Goal: Navigation & Orientation: Understand site structure

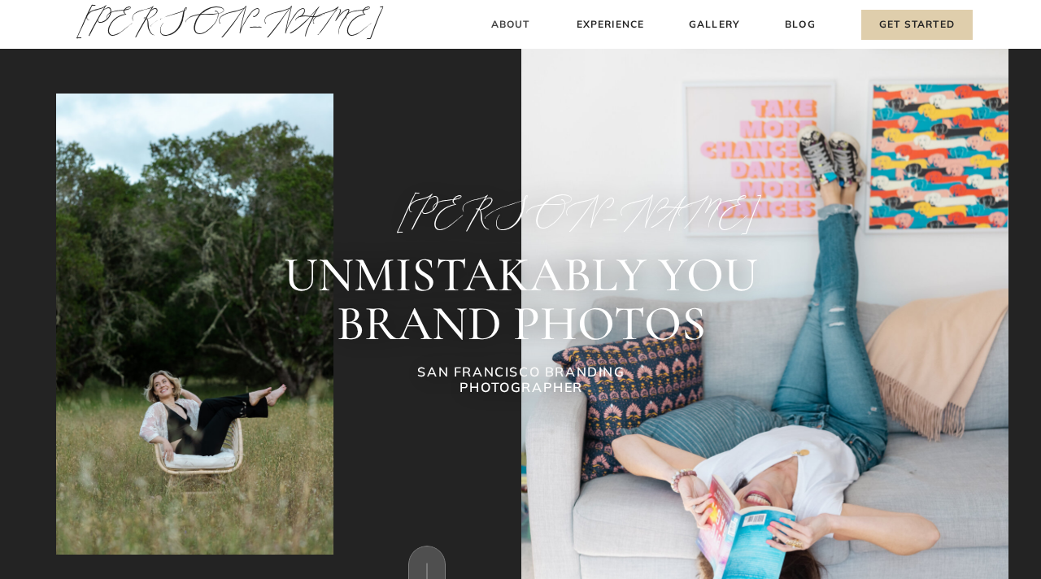
click at [515, 22] on h3 "About" at bounding box center [510, 24] width 48 height 17
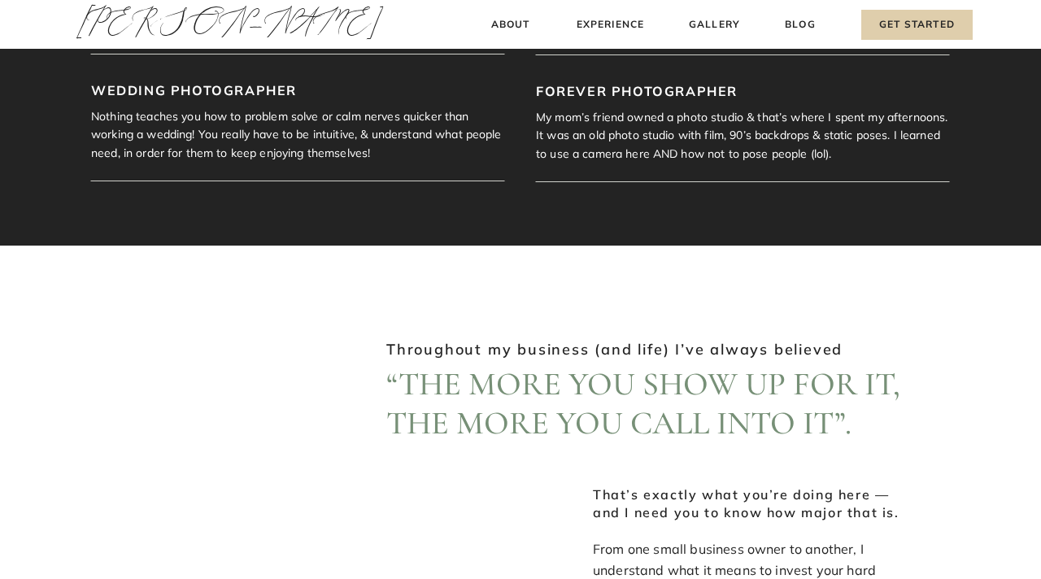
scroll to position [1417, 0]
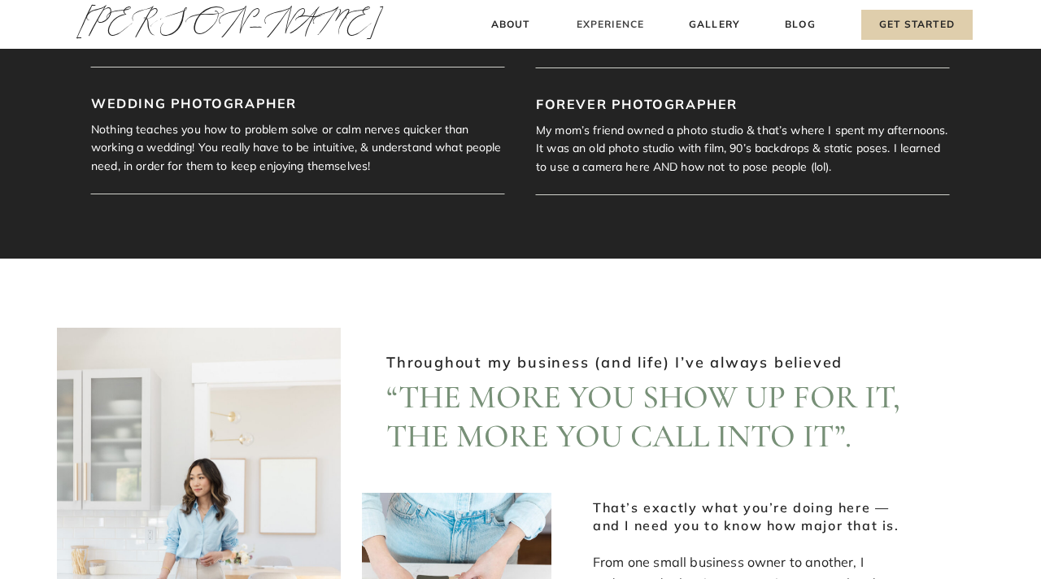
click at [612, 25] on h3 "Experience" at bounding box center [610, 24] width 72 height 17
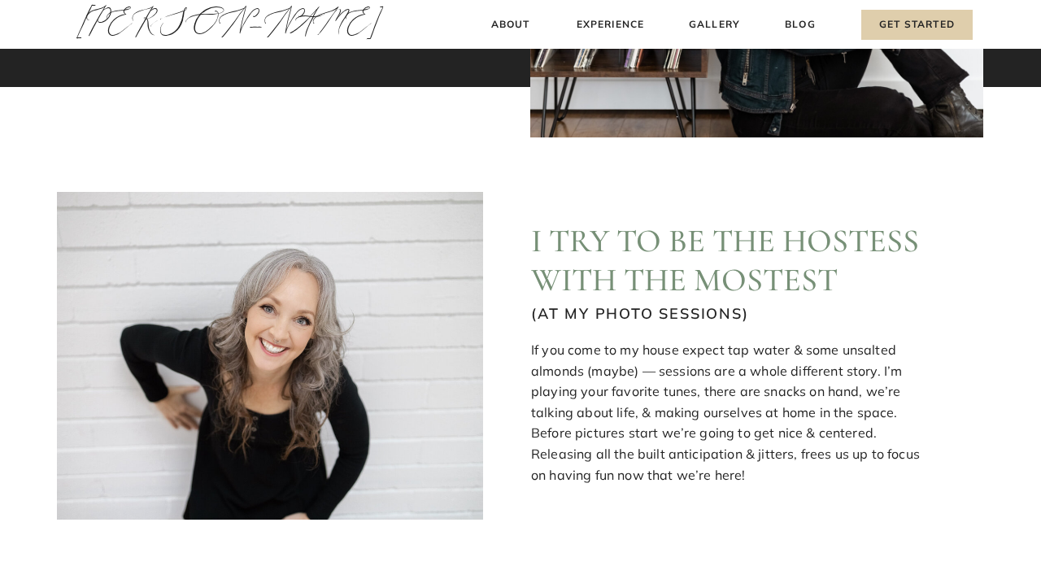
scroll to position [0, 0]
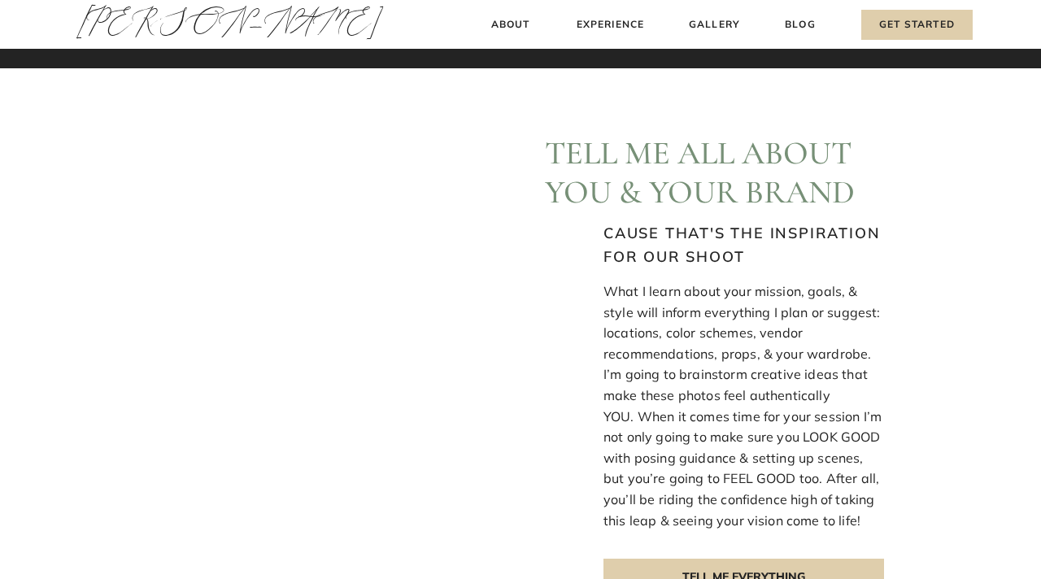
scroll to position [407, 0]
